Goal: Task Accomplishment & Management: Manage account settings

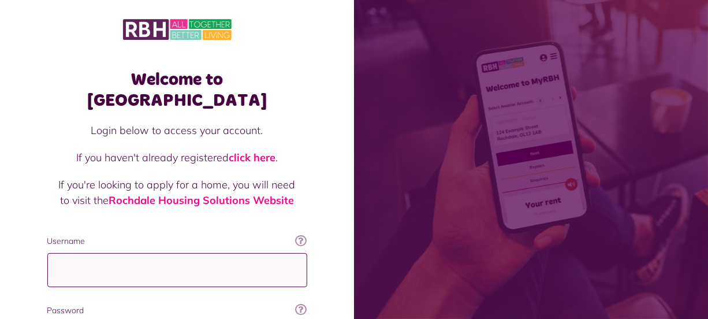
type input "**********"
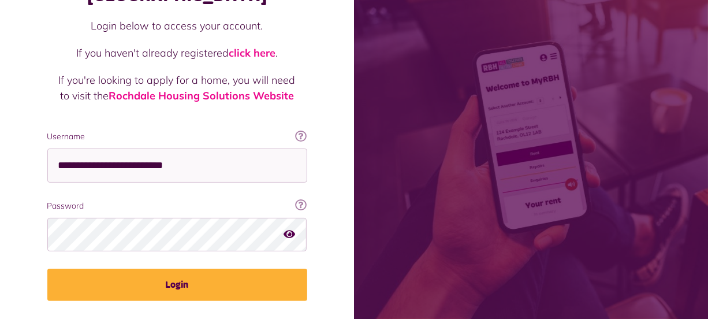
scroll to position [125, 0]
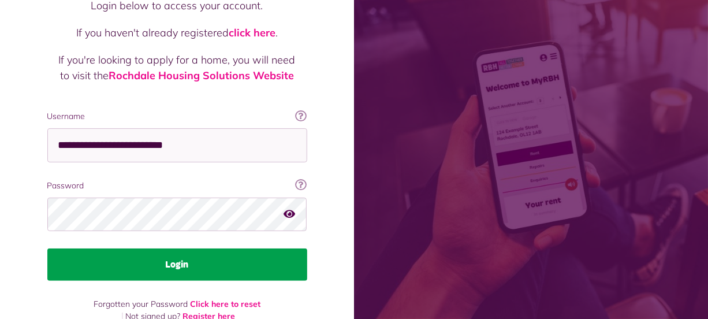
click at [277, 248] on button "Login" at bounding box center [177, 264] width 260 height 32
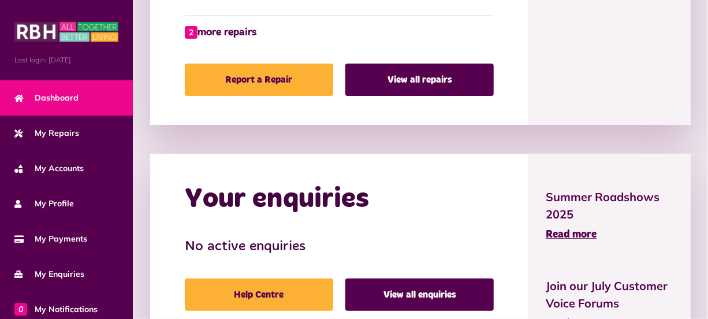
scroll to position [1011, 0]
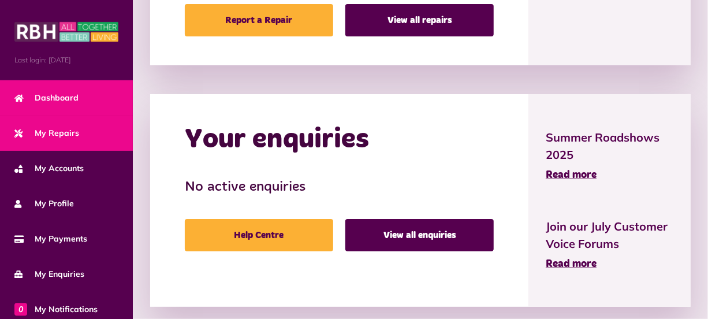
click at [68, 124] on link "My Repairs" at bounding box center [66, 132] width 133 height 35
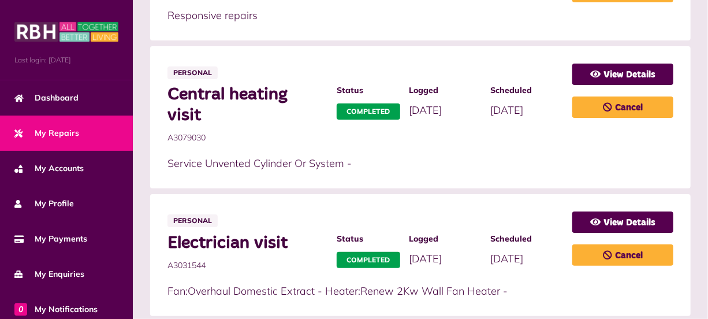
scroll to position [492, 0]
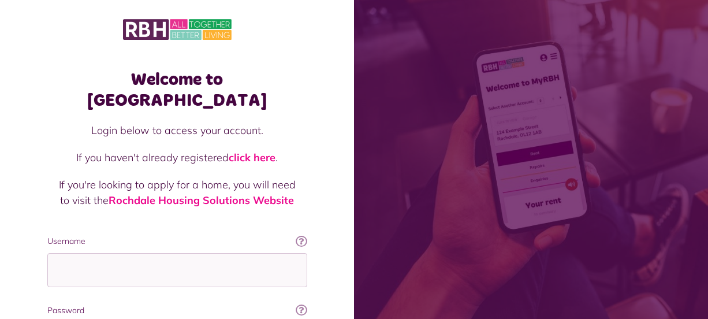
scroll to position [125, 0]
